Goal: Find specific page/section: Find specific page/section

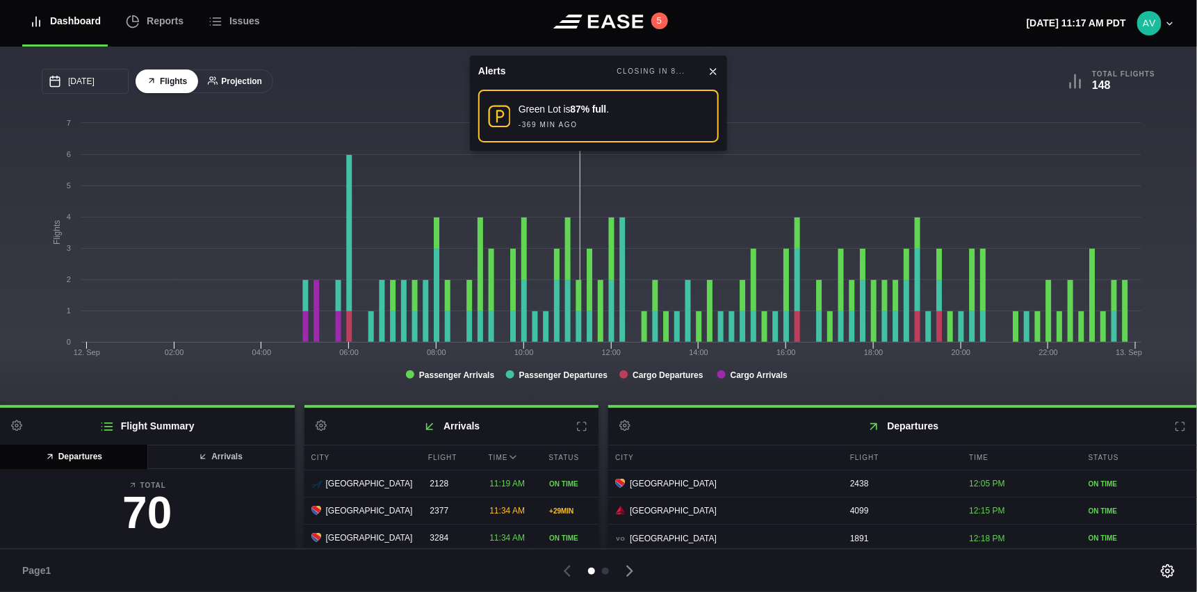
click at [244, 74] on button "Projection" at bounding box center [235, 82] width 76 height 24
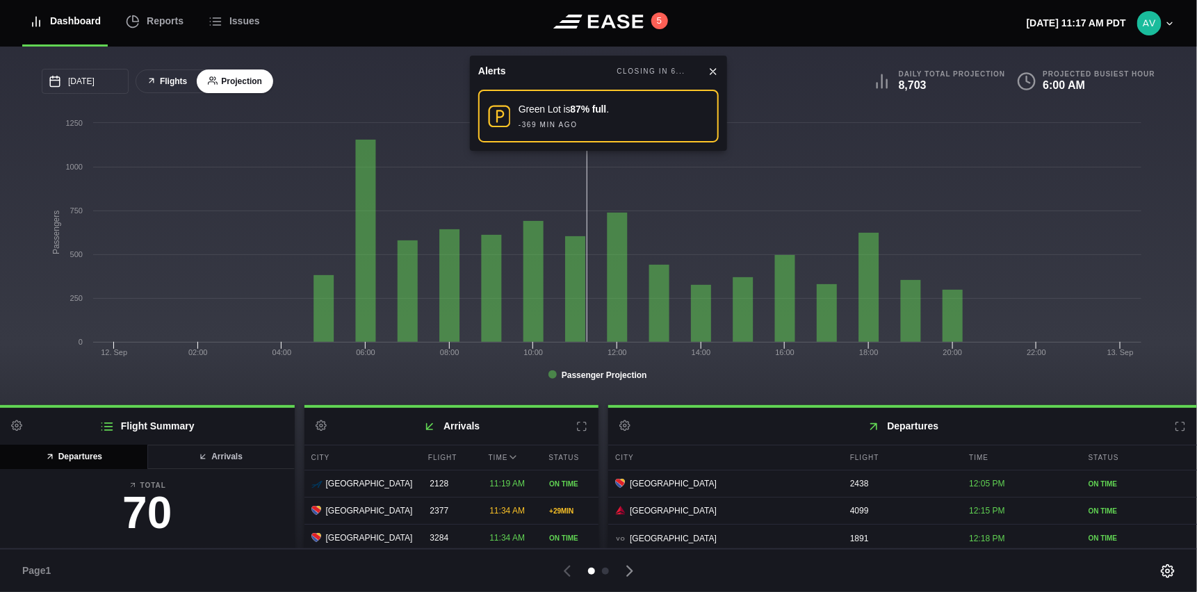
click at [171, 81] on button "Flights" at bounding box center [167, 82] width 63 height 24
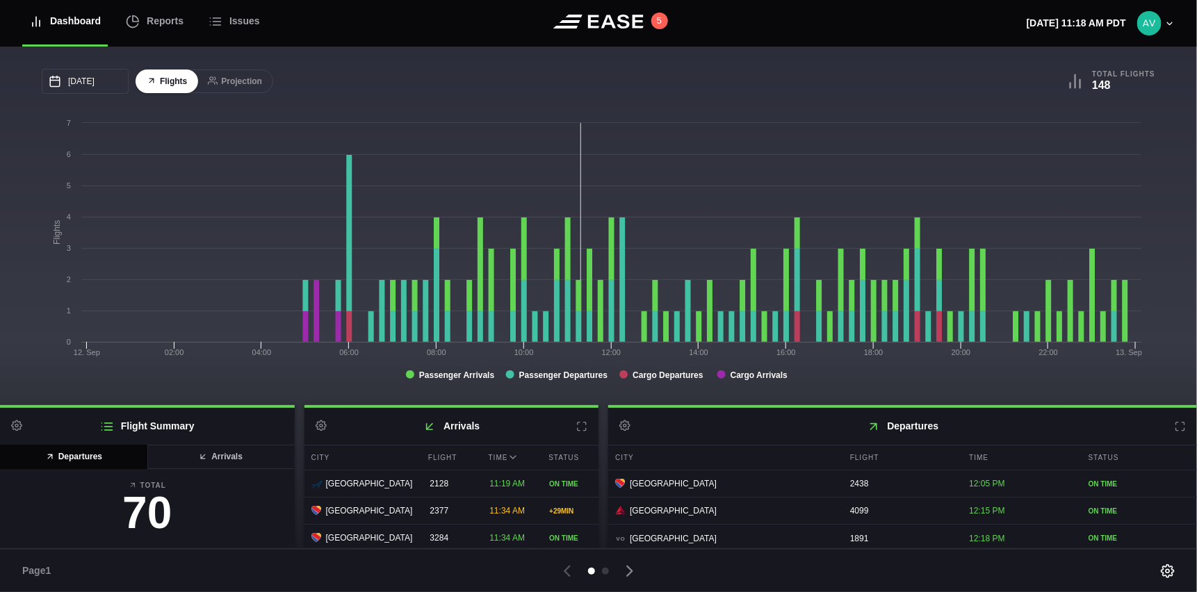
click at [578, 428] on icon at bounding box center [581, 426] width 11 height 11
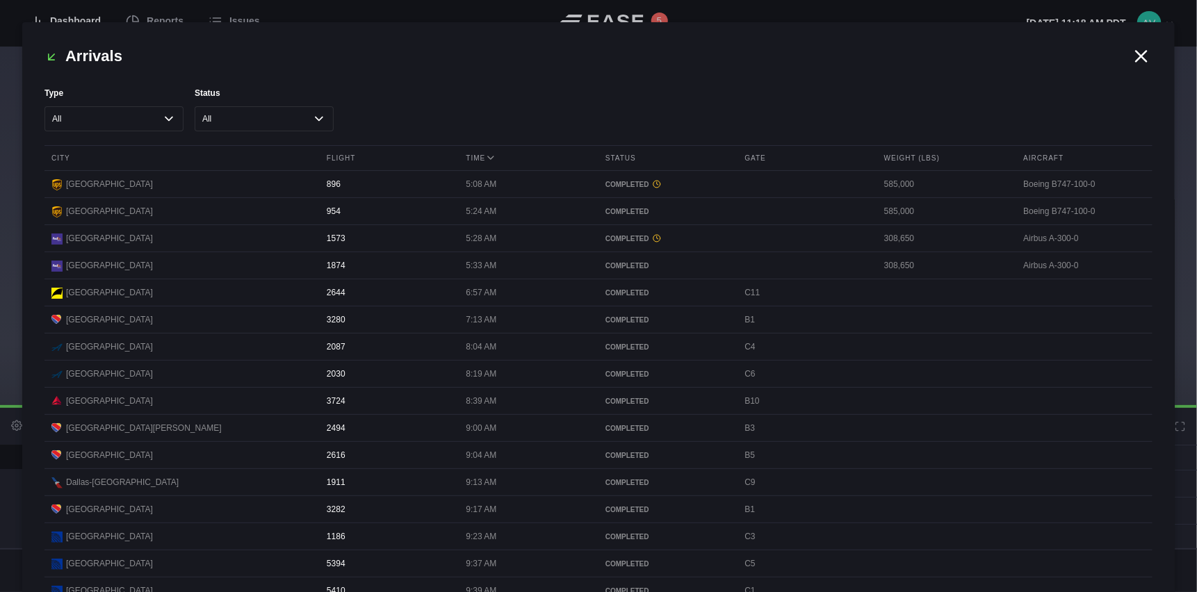
click at [1145, 58] on icon at bounding box center [1141, 56] width 21 height 21
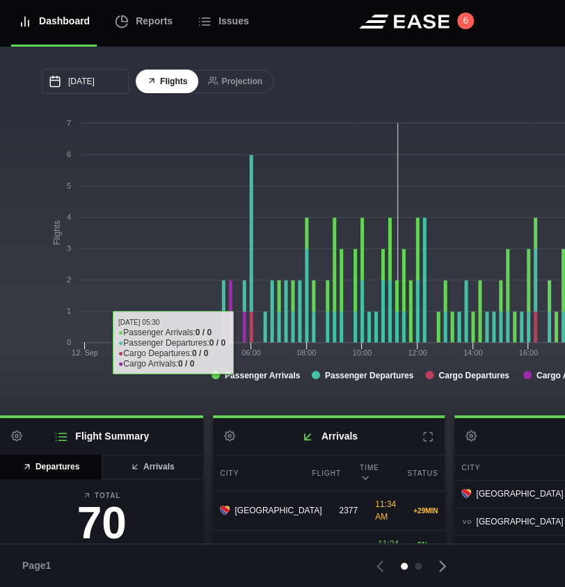
click at [431, 95] on div "09/12/2025 September Sun Mon Tue Wed Thu Fri Sat 31 Sep 1 2 3 4 5 6 7 8 9 10 11…" at bounding box center [404, 231] width 725 height 325
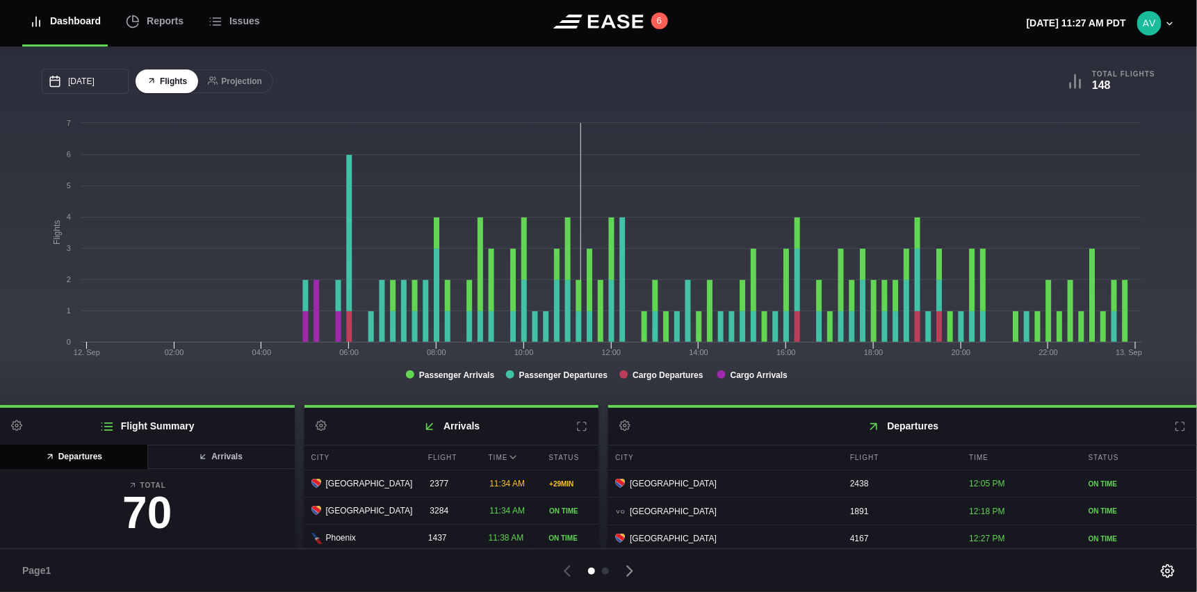
click at [1175, 428] on icon at bounding box center [1180, 426] width 11 height 11
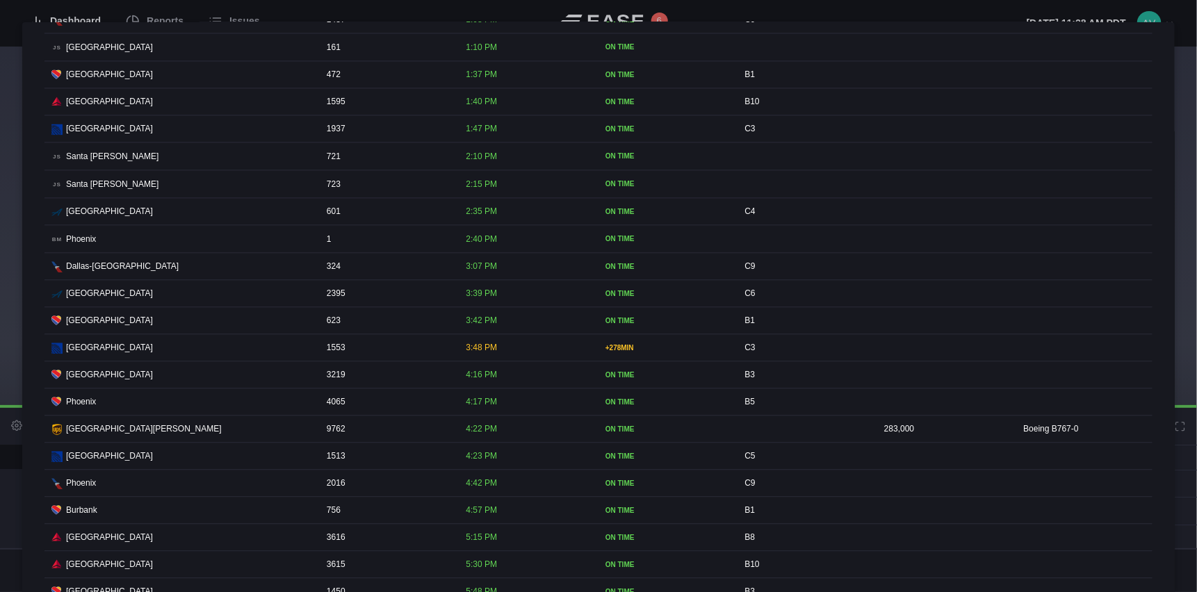
scroll to position [1321, 0]
